Goal: Information Seeking & Learning: Check status

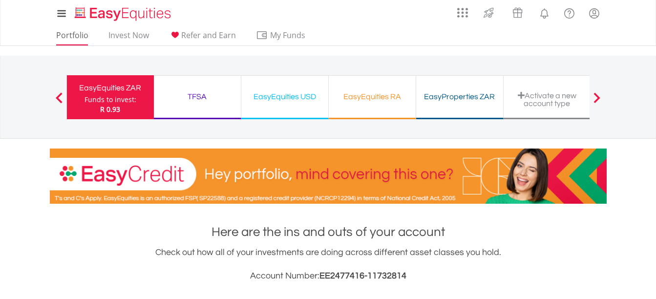
scroll to position [94, 186]
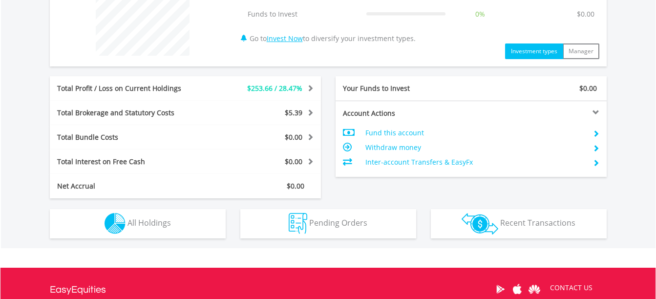
scroll to position [440, 0]
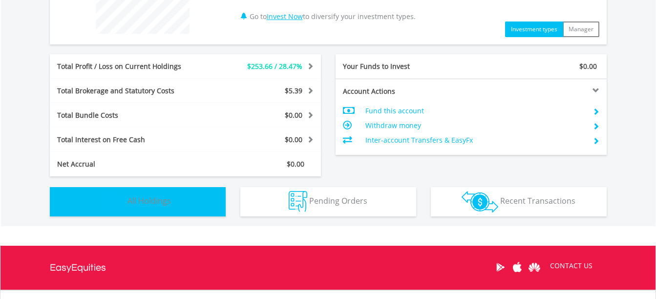
click at [110, 198] on img "button" at bounding box center [115, 201] width 21 height 21
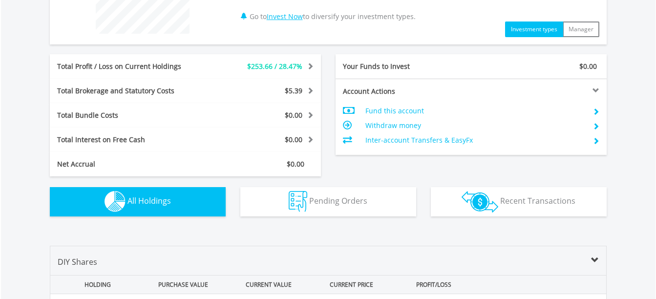
scroll to position [686, 0]
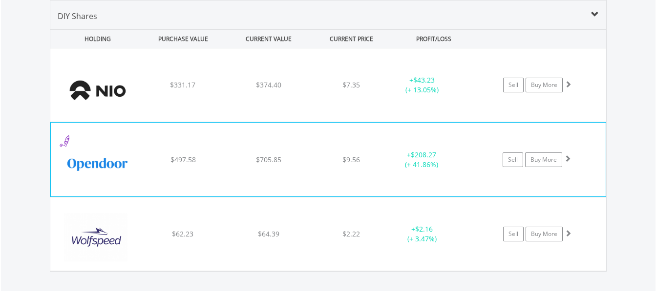
click at [297, 174] on div "﻿ Opendoor Technologies Inc $497.58 $705.85 $9.56 + $208.27 (+ 41.86%) Sell Buy…" at bounding box center [328, 159] width 555 height 73
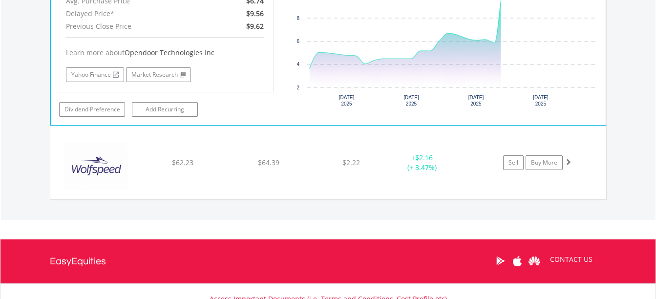
scroll to position [979, 0]
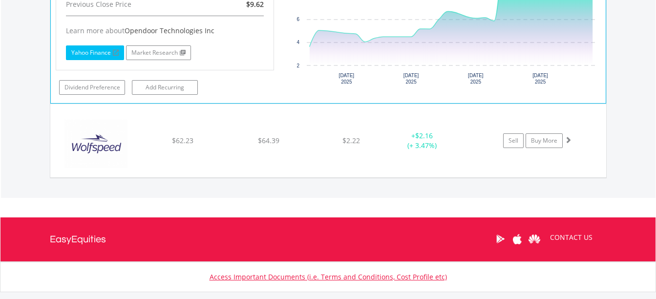
click at [96, 54] on link "Yahoo Finance" at bounding box center [95, 52] width 58 height 15
